Goal: Information Seeking & Learning: Check status

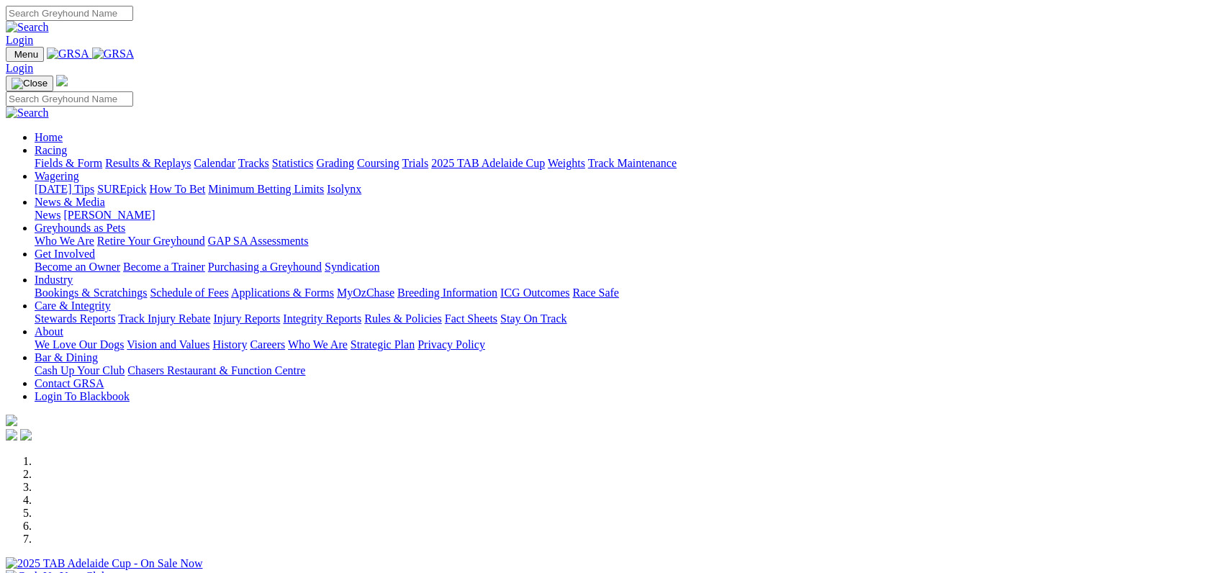
click at [191, 157] on link "Results & Replays" at bounding box center [148, 163] width 86 height 12
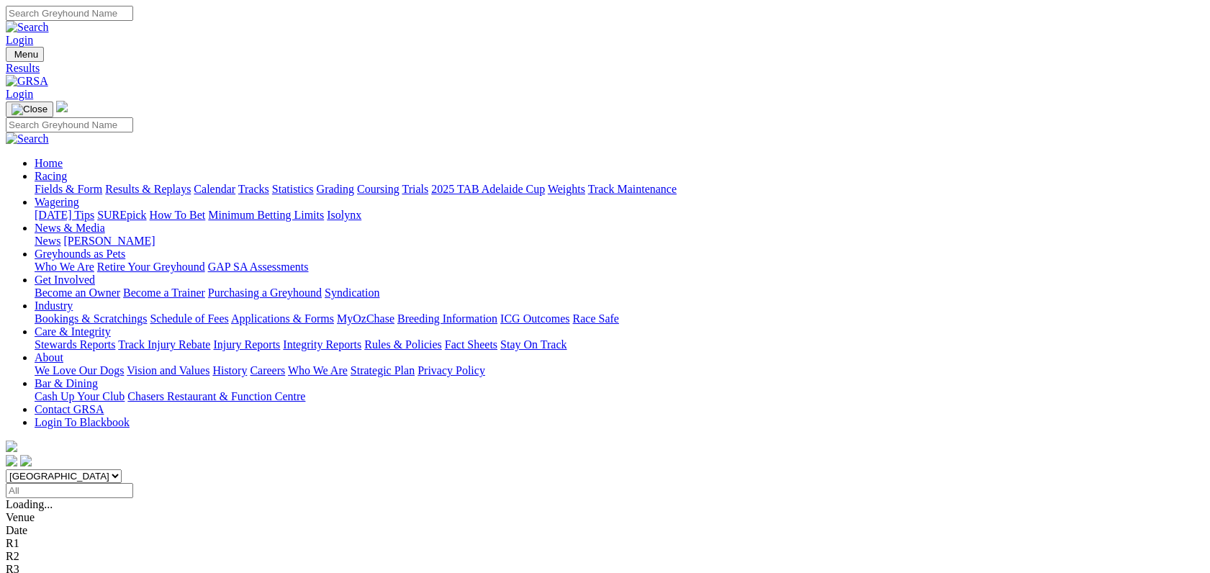
click at [115, 338] on link "Stewards Reports" at bounding box center [75, 344] width 81 height 12
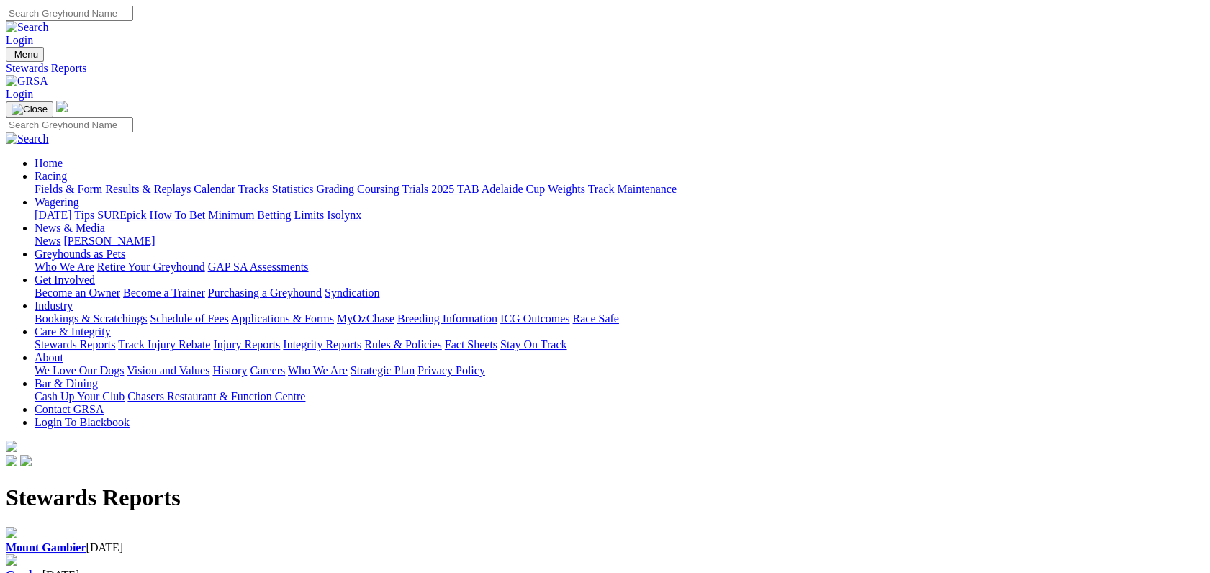
click at [42, 569] on b "Gawler" at bounding box center [24, 575] width 37 height 12
